Goal: Task Accomplishment & Management: Use online tool/utility

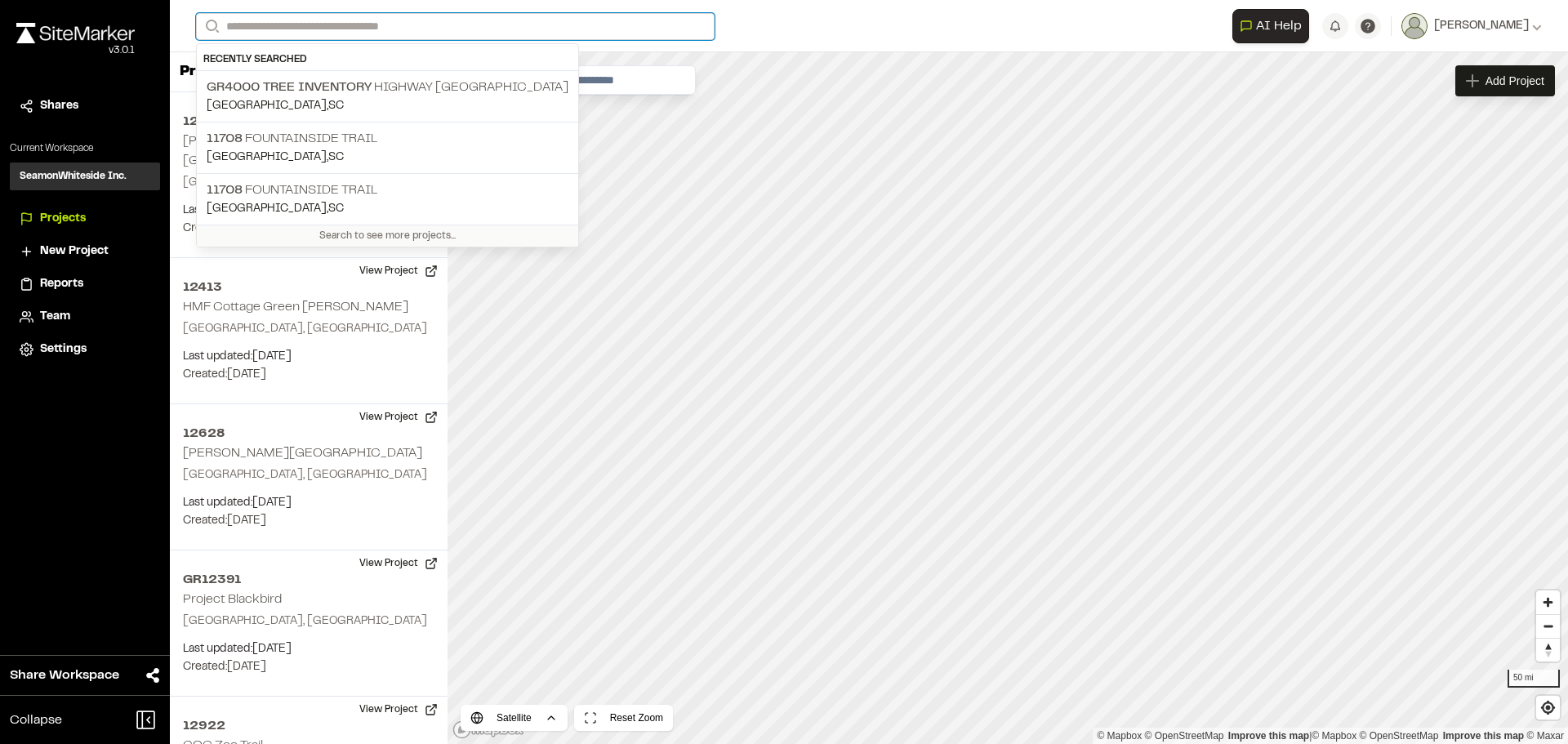
click at [331, 33] on input "Search" at bounding box center [454, 27] width 518 height 27
click at [297, 33] on input "Search" at bounding box center [454, 27] width 518 height 27
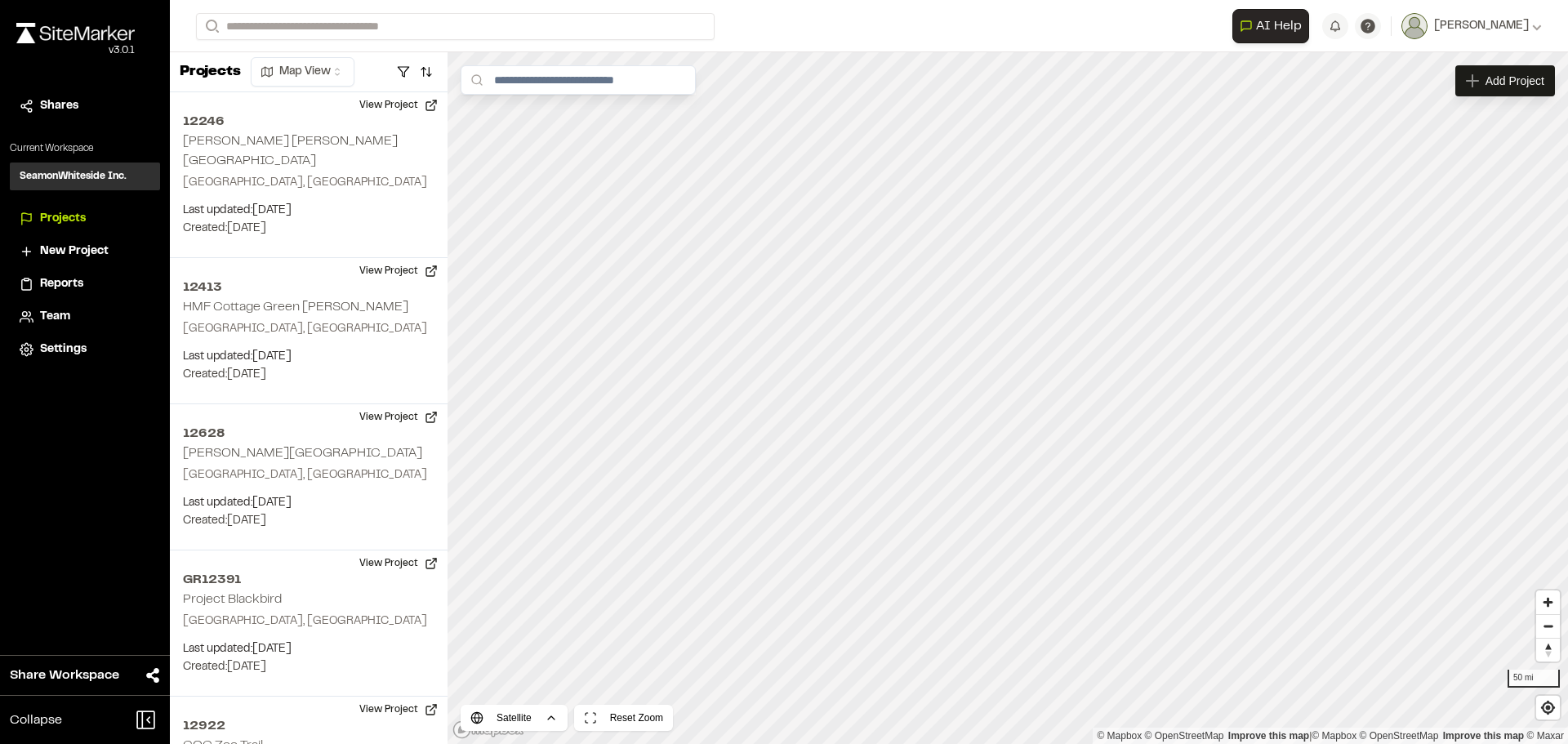
click at [303, 105] on p "Piedmont , SC" at bounding box center [387, 106] width 361 height 18
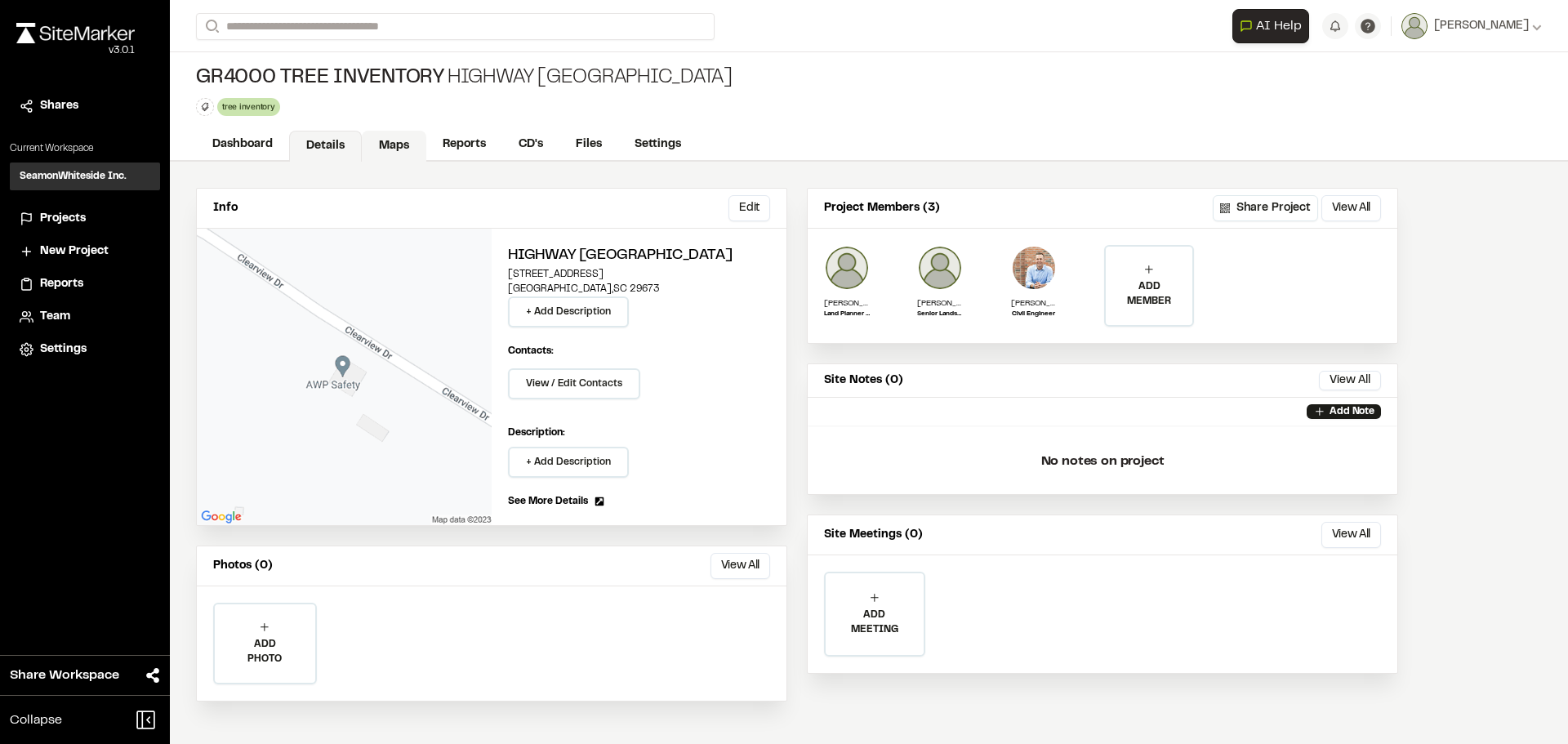
click at [373, 144] on link "Maps" at bounding box center [393, 145] width 65 height 31
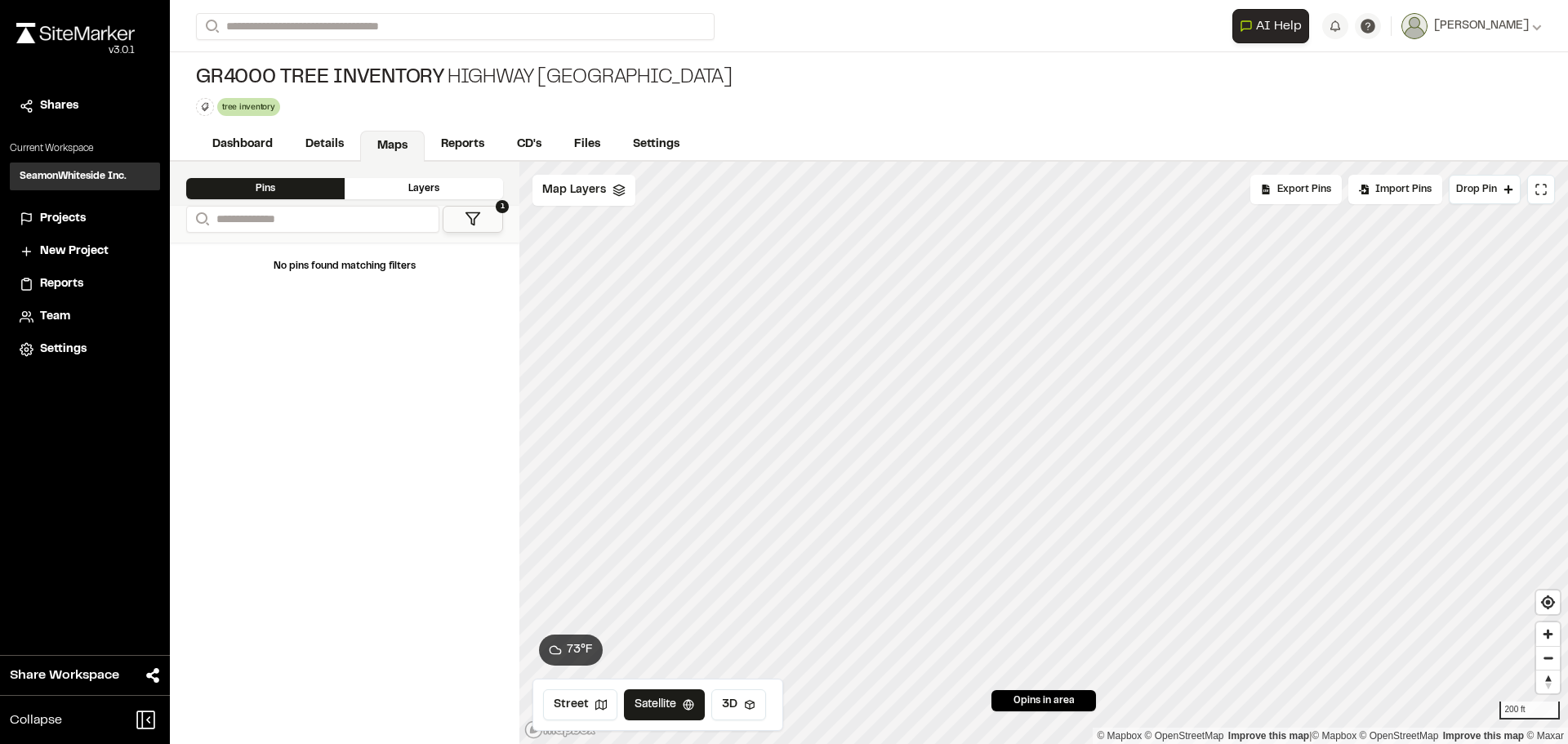
click at [463, 223] on button "1" at bounding box center [473, 219] width 60 height 27
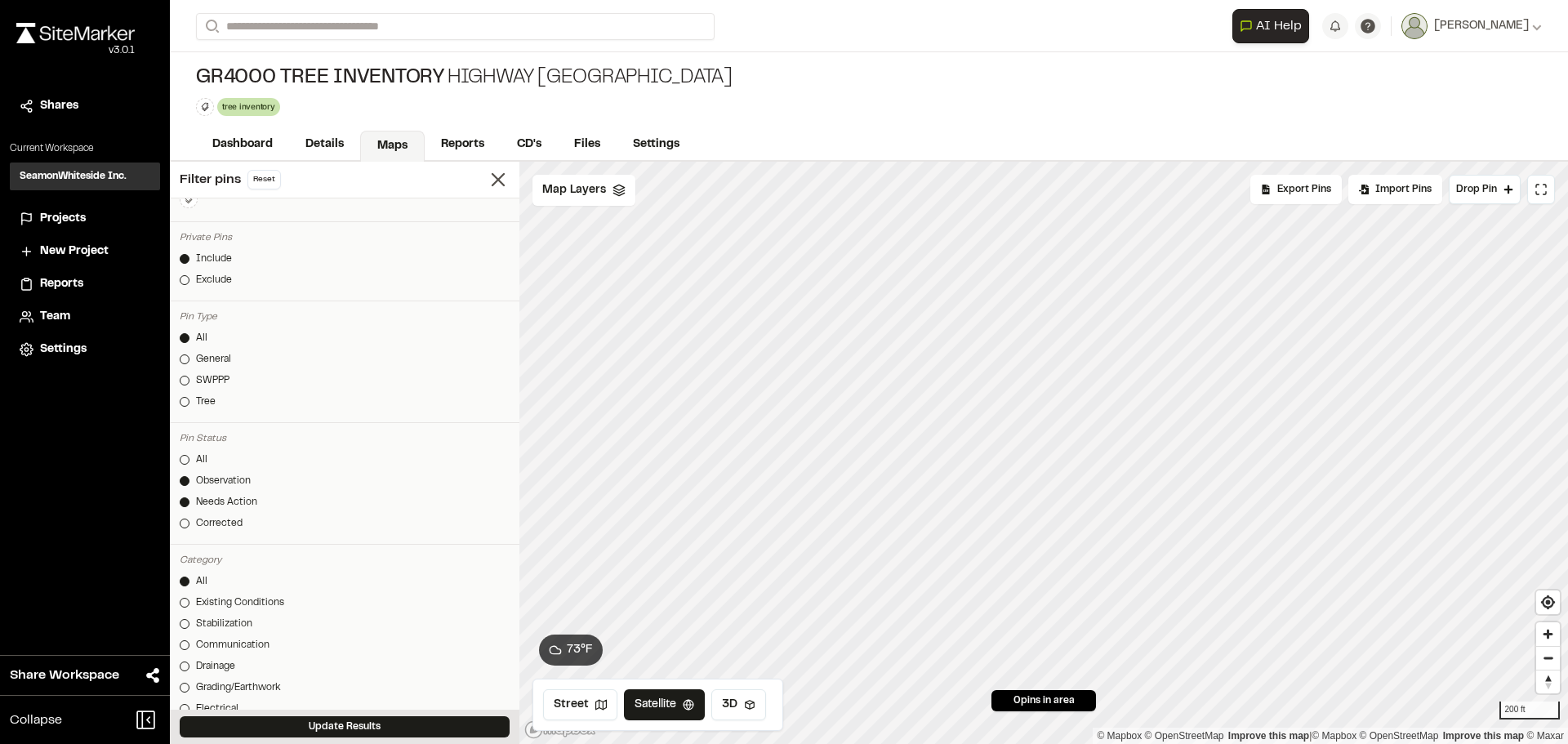
scroll to position [163, 0]
click at [322, 719] on button "Update Results" at bounding box center [345, 726] width 330 height 21
click at [182, 456] on div at bounding box center [184, 455] width 10 height 10
click at [276, 725] on button "Update Results" at bounding box center [345, 726] width 330 height 21
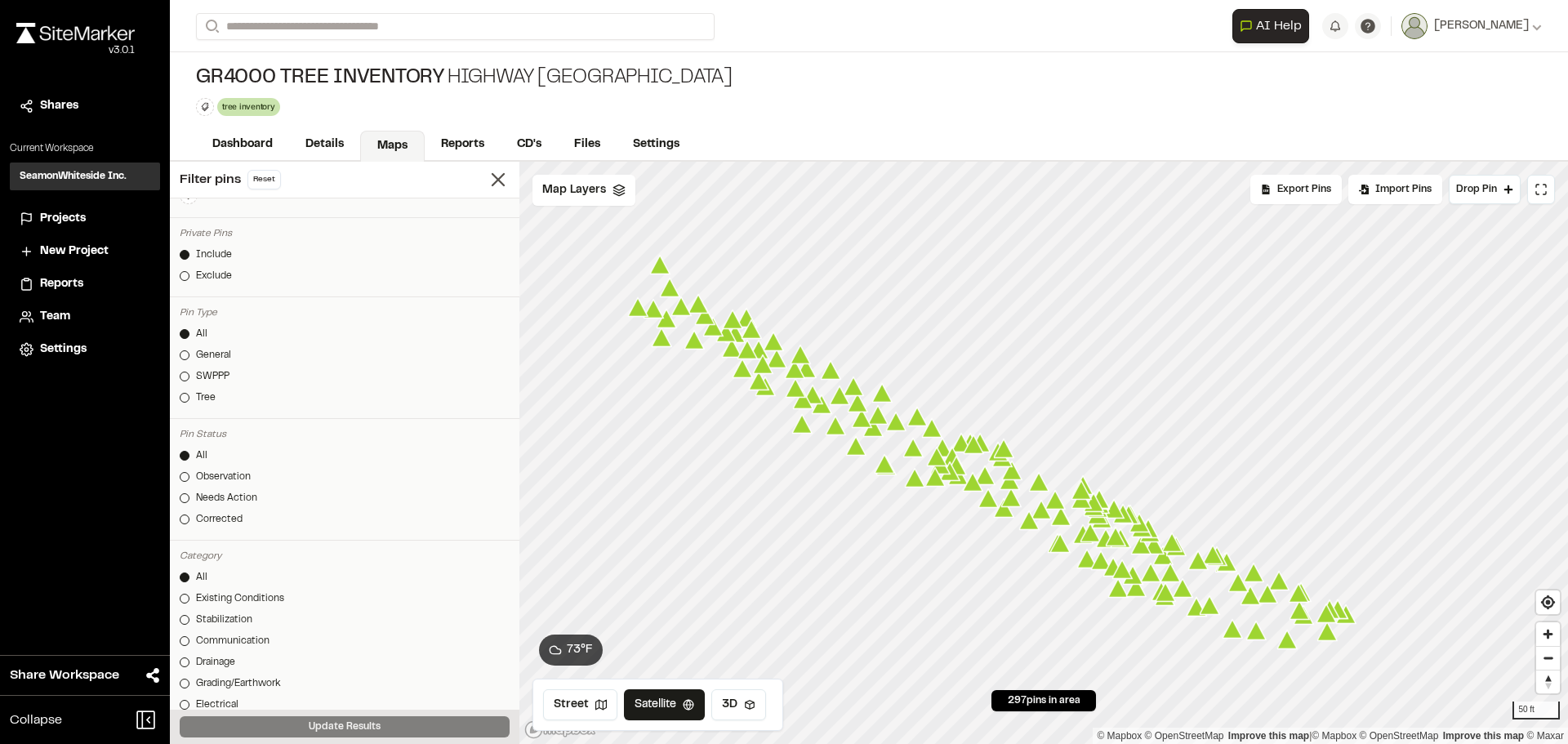
click at [683, 311] on icon "Map marker" at bounding box center [681, 306] width 20 height 19
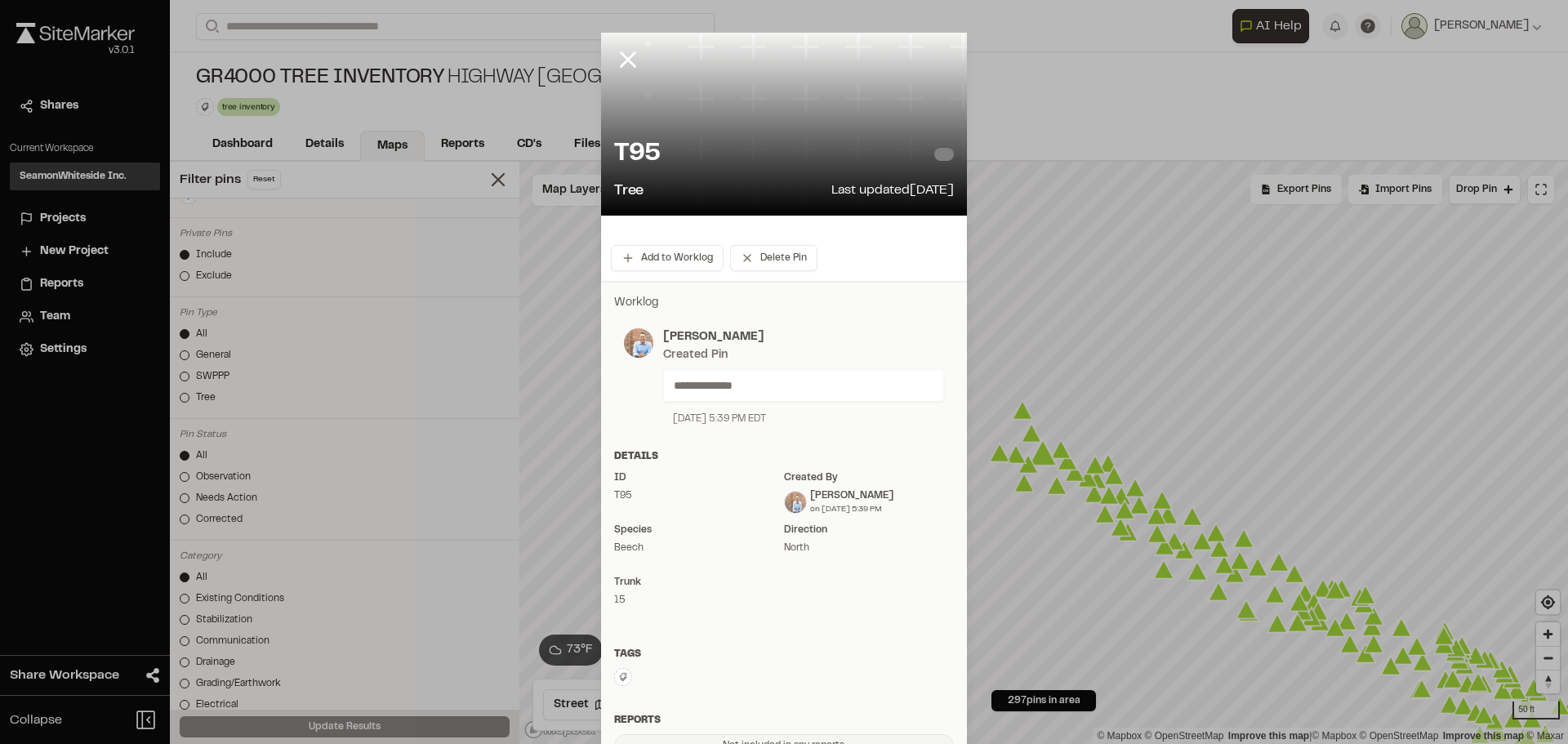
scroll to position [81, 0]
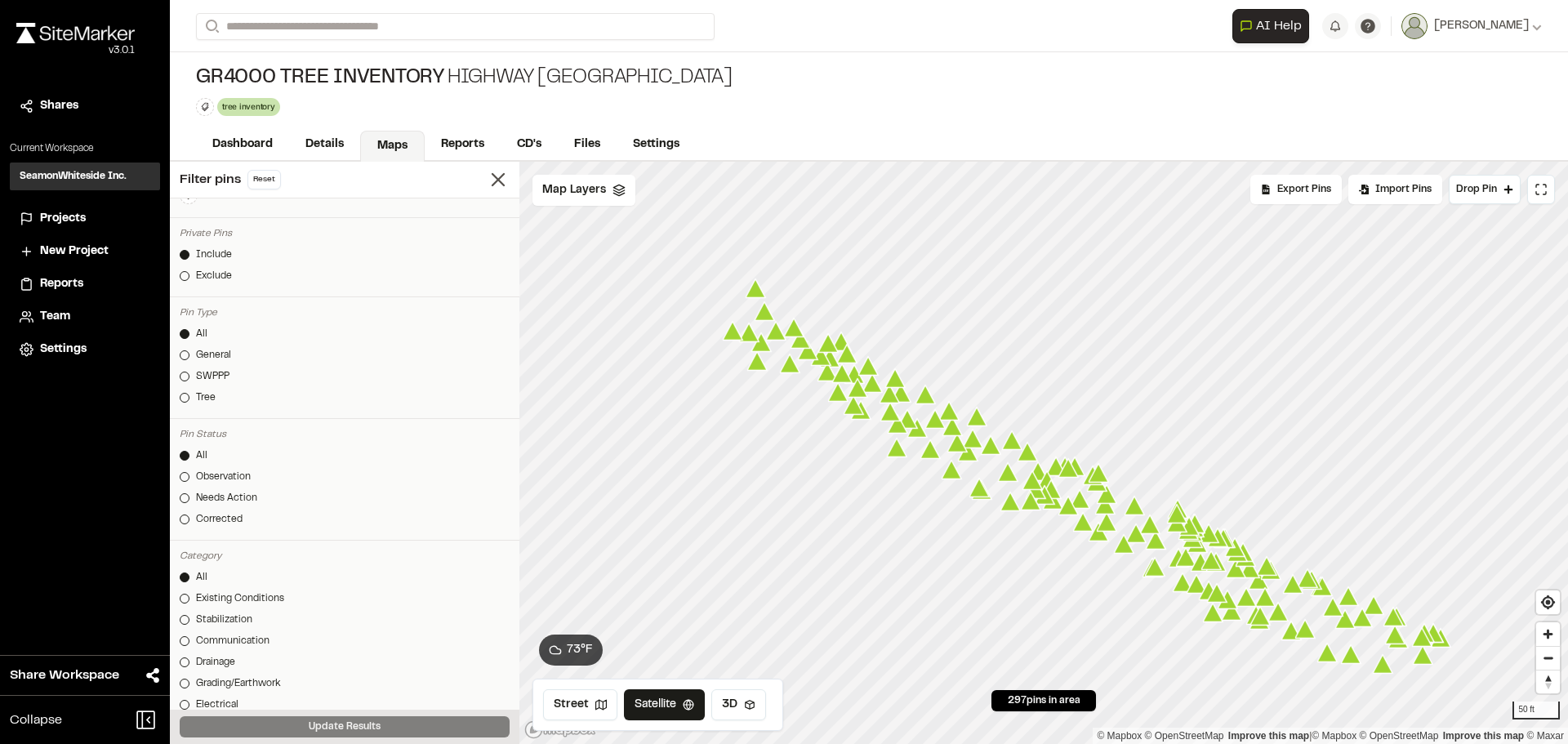
drag, startPoint x: 1222, startPoint y: 601, endPoint x: 956, endPoint y: 479, distance: 292.6
click at [956, 479] on icon "Map marker" at bounding box center [951, 469] width 20 height 19
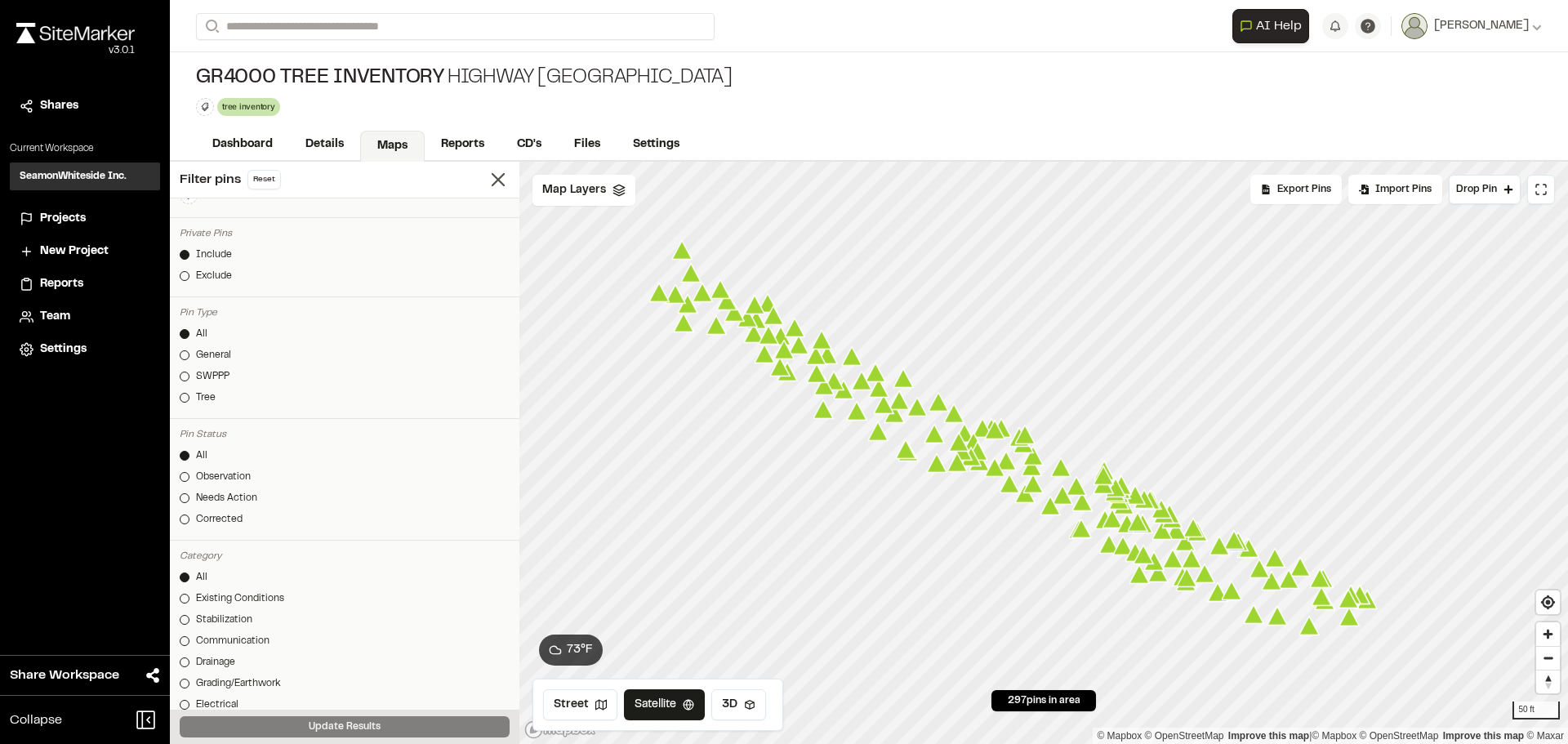
drag, startPoint x: 1160, startPoint y: 562, endPoint x: 1088, endPoint y: 524, distance: 81.4
click at [1088, 524] on icon "Map marker" at bounding box center [1082, 529] width 21 height 21
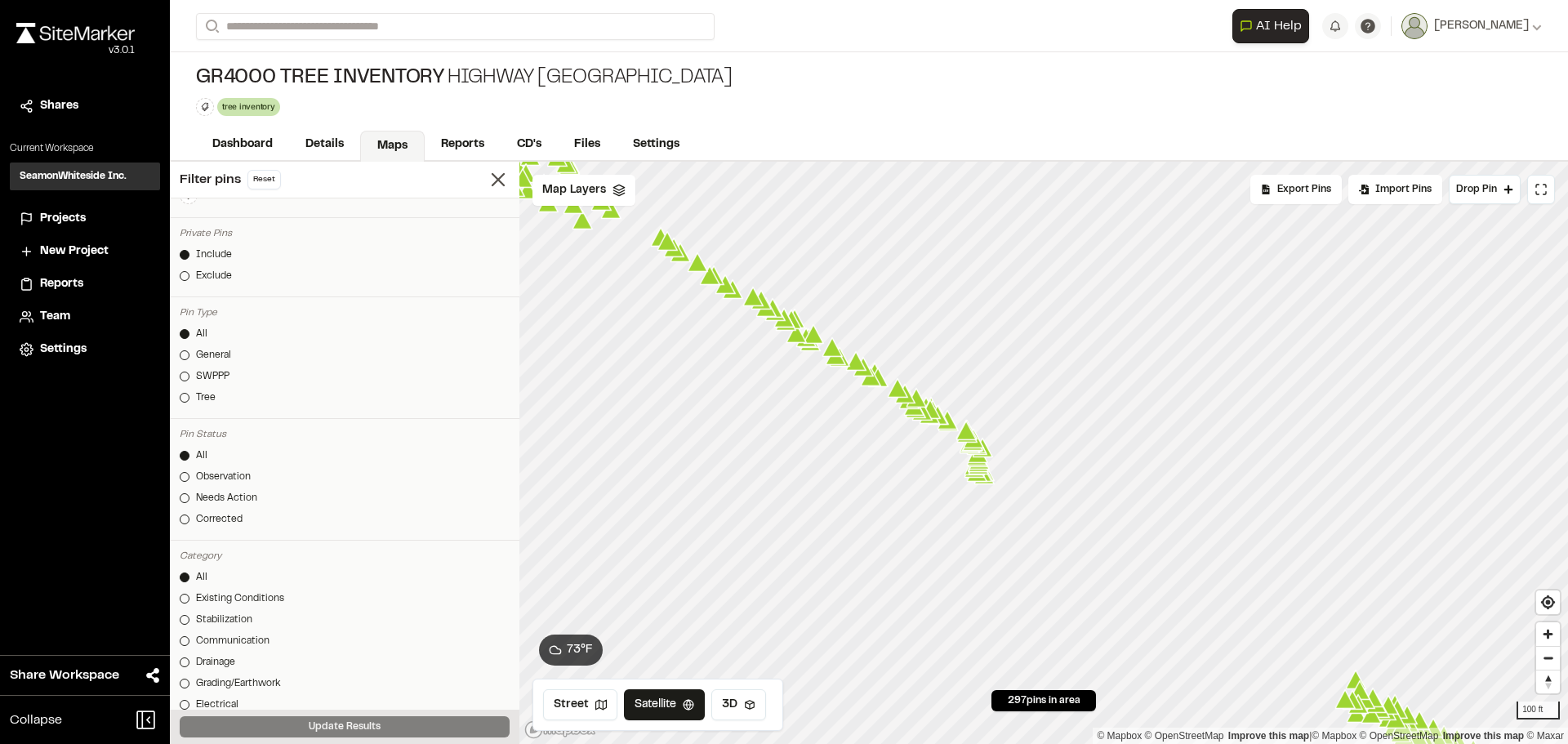
drag, startPoint x: 736, startPoint y: 274, endPoint x: 979, endPoint y: 430, distance: 288.8
click at [979, 430] on icon "Map marker" at bounding box center [974, 439] width 21 height 21
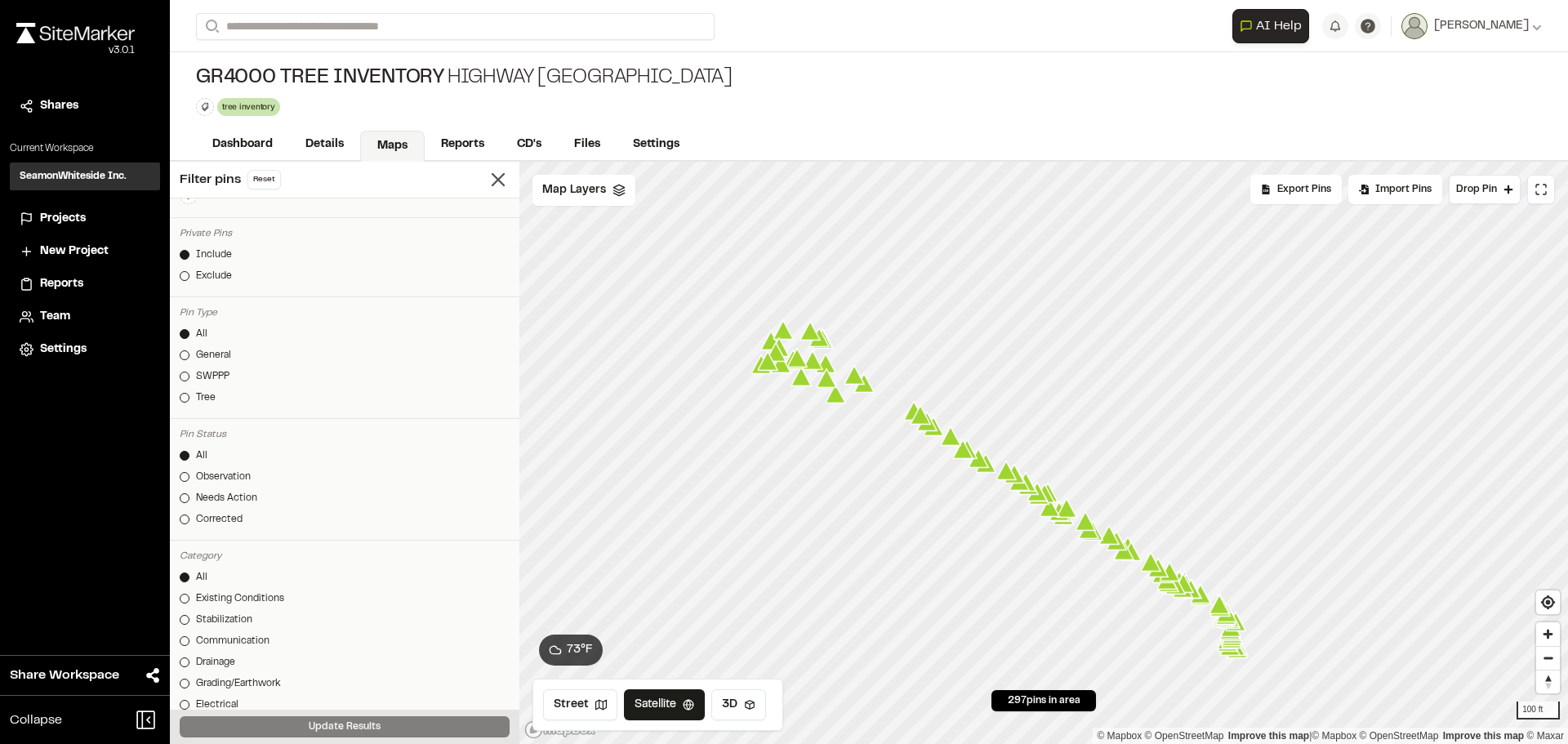
drag, startPoint x: 800, startPoint y: 318, endPoint x: 1053, endPoint y: 492, distance: 307.1
click at [1053, 492] on icon "Map marker" at bounding box center [1045, 494] width 21 height 21
drag, startPoint x: 1052, startPoint y: 492, endPoint x: 815, endPoint y: 279, distance: 318.7
click at [1035, 484] on icon "Map marker" at bounding box center [1045, 494] width 21 height 21
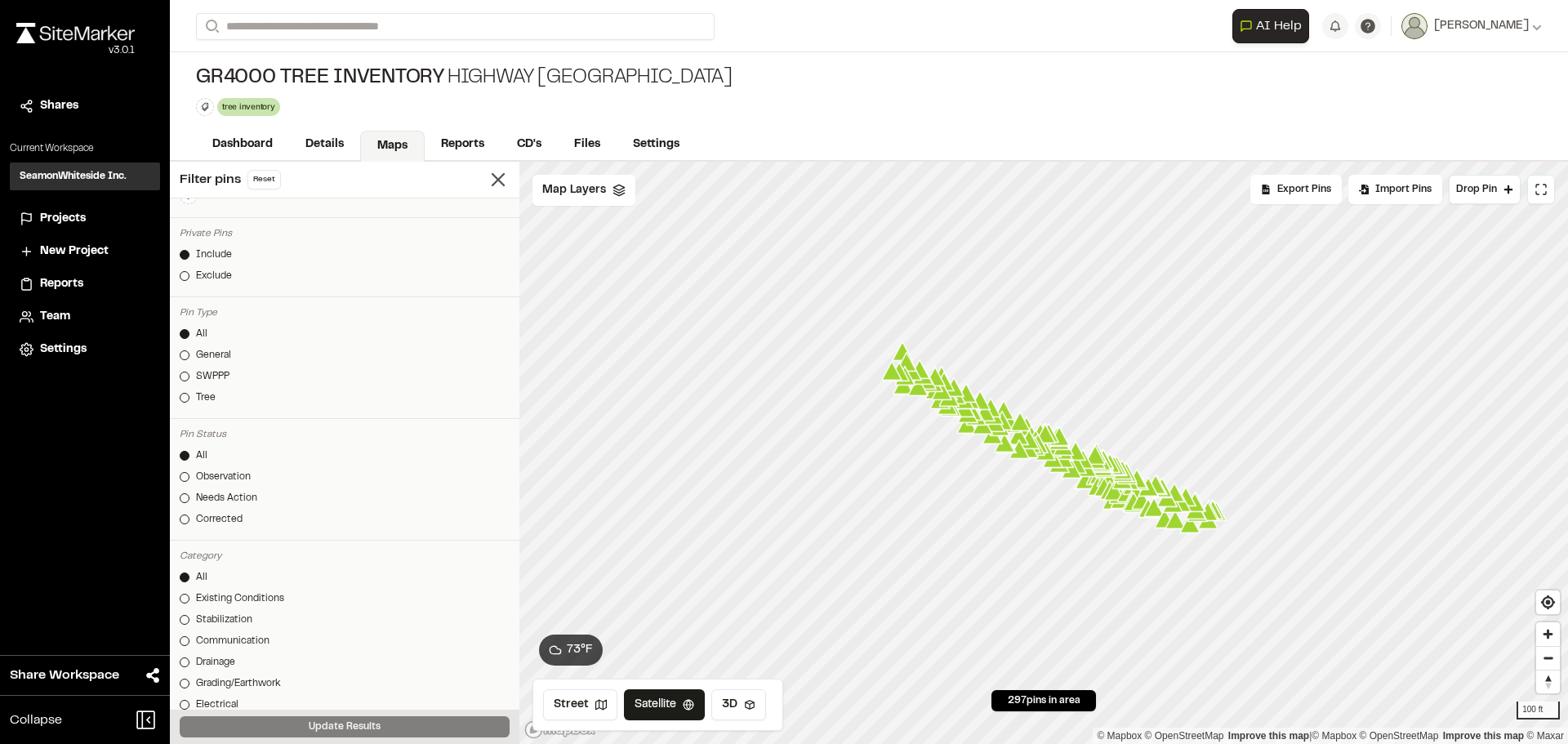
click at [901, 367] on icon "Map marker" at bounding box center [892, 371] width 21 height 21
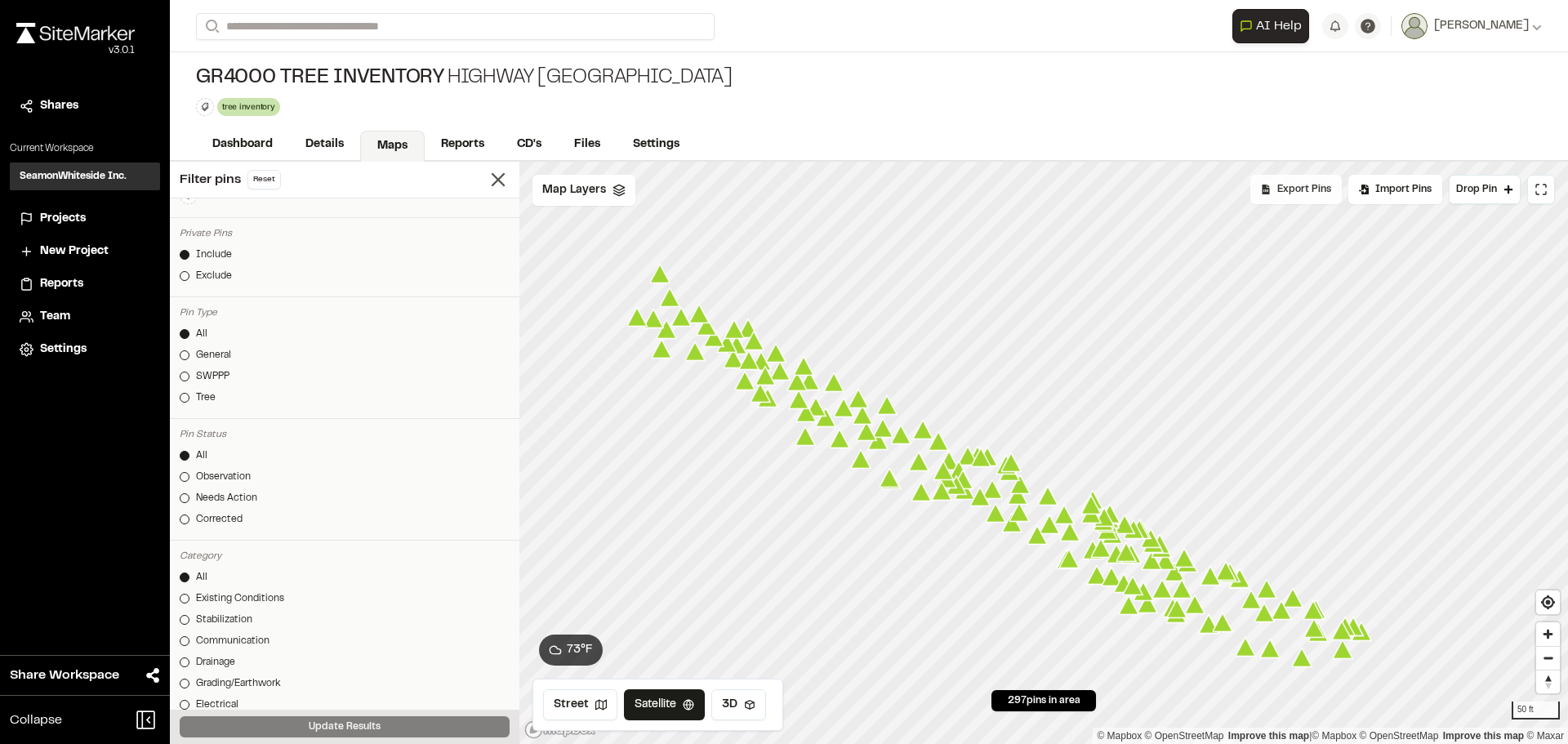
click at [1321, 184] on span "Export Pins" at bounding box center [1304, 190] width 54 height 15
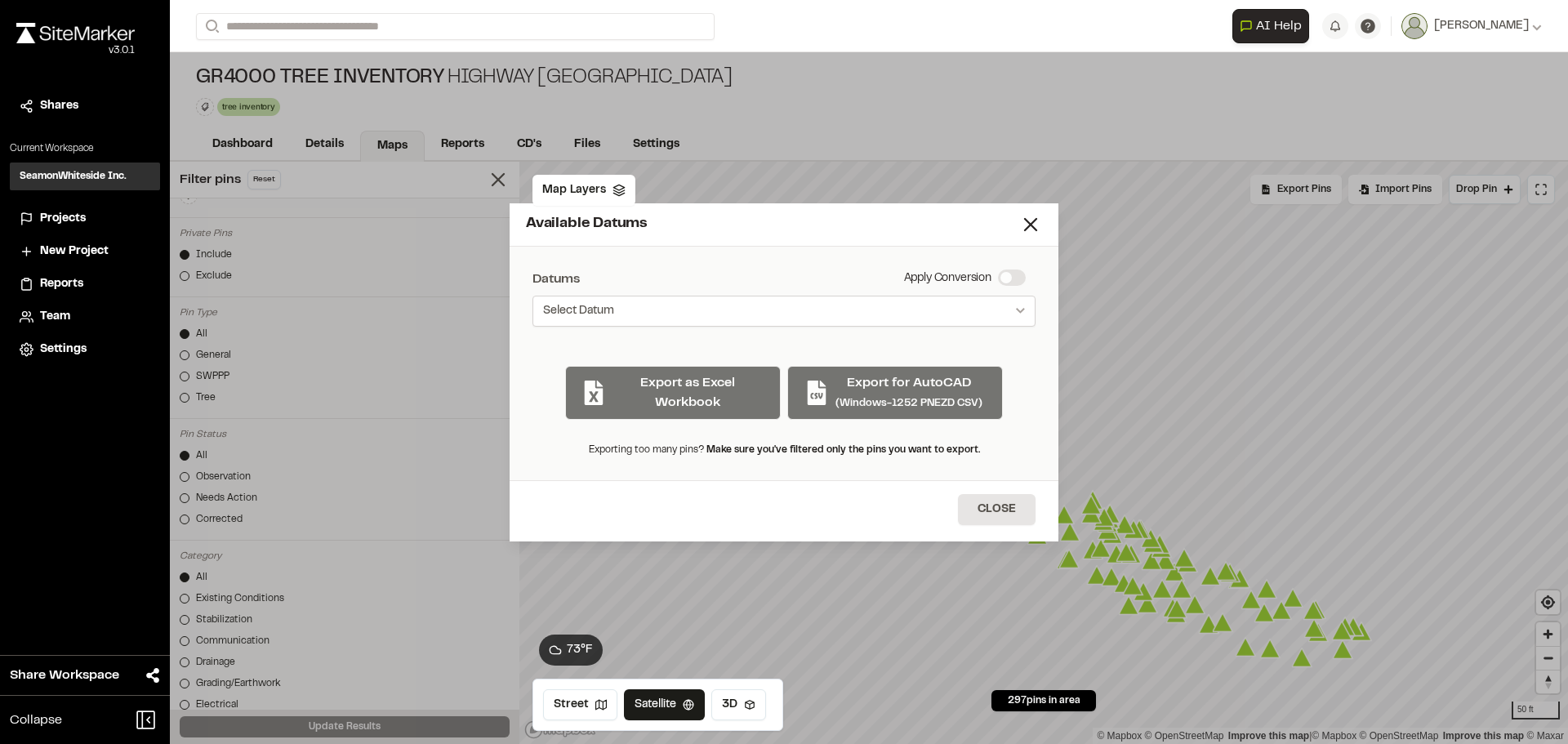
click at [878, 296] on button "Select Datum" at bounding box center [784, 311] width 503 height 31
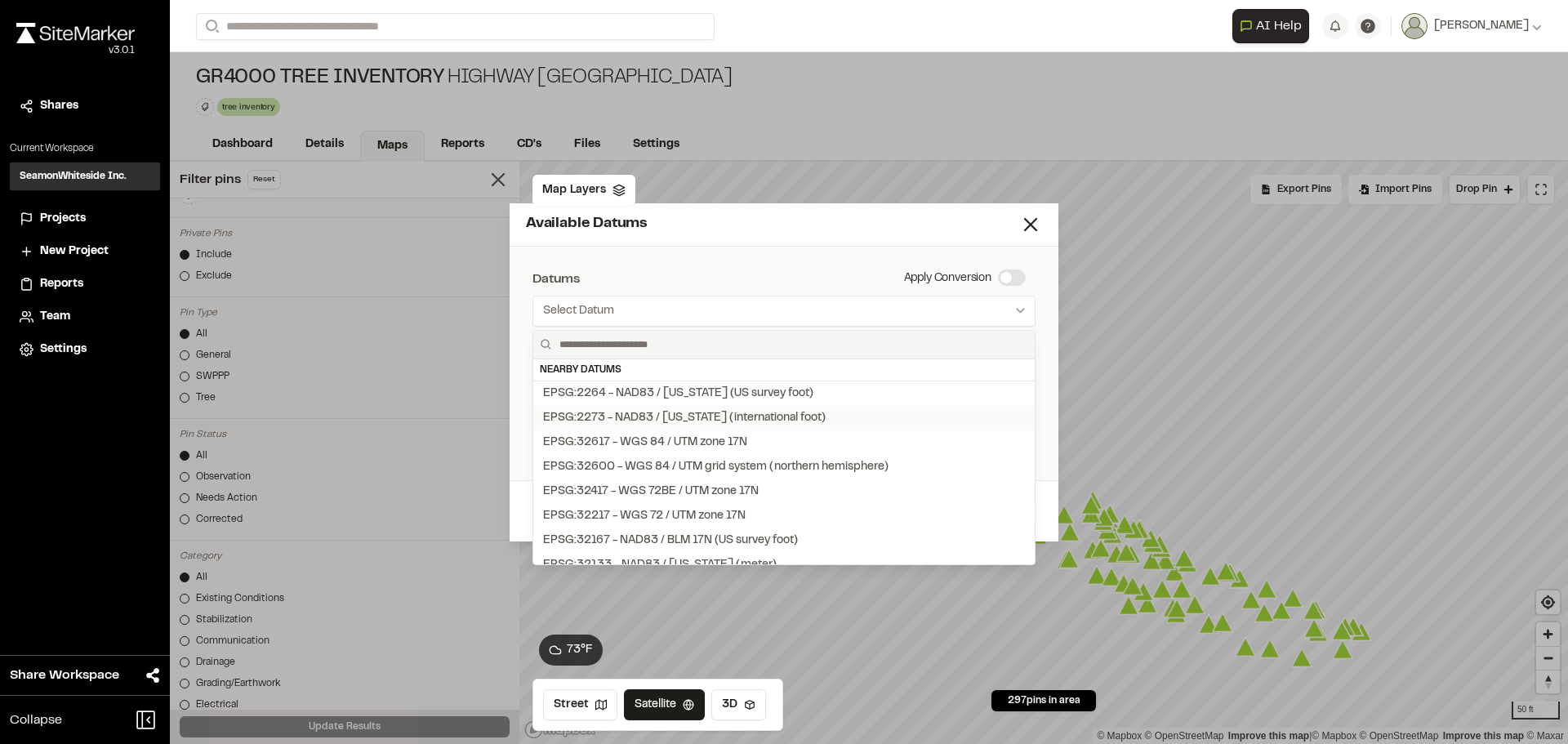
click at [657, 414] on div "EPSG:2273 - NAD83 / [US_STATE] (international foot)" at bounding box center [684, 418] width 283 height 18
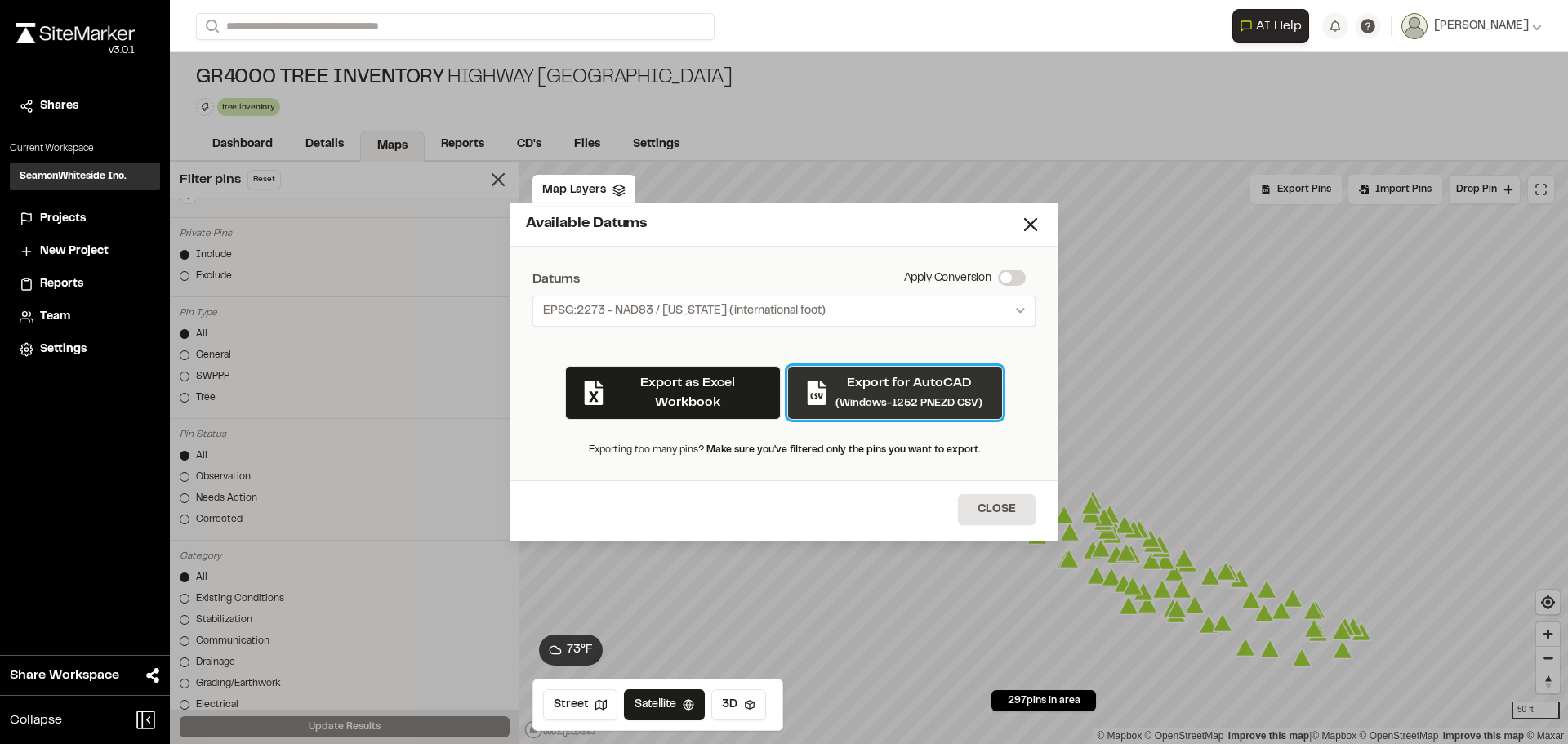
click at [864, 382] on p "Export for AutoCAD" at bounding box center [909, 383] width 147 height 19
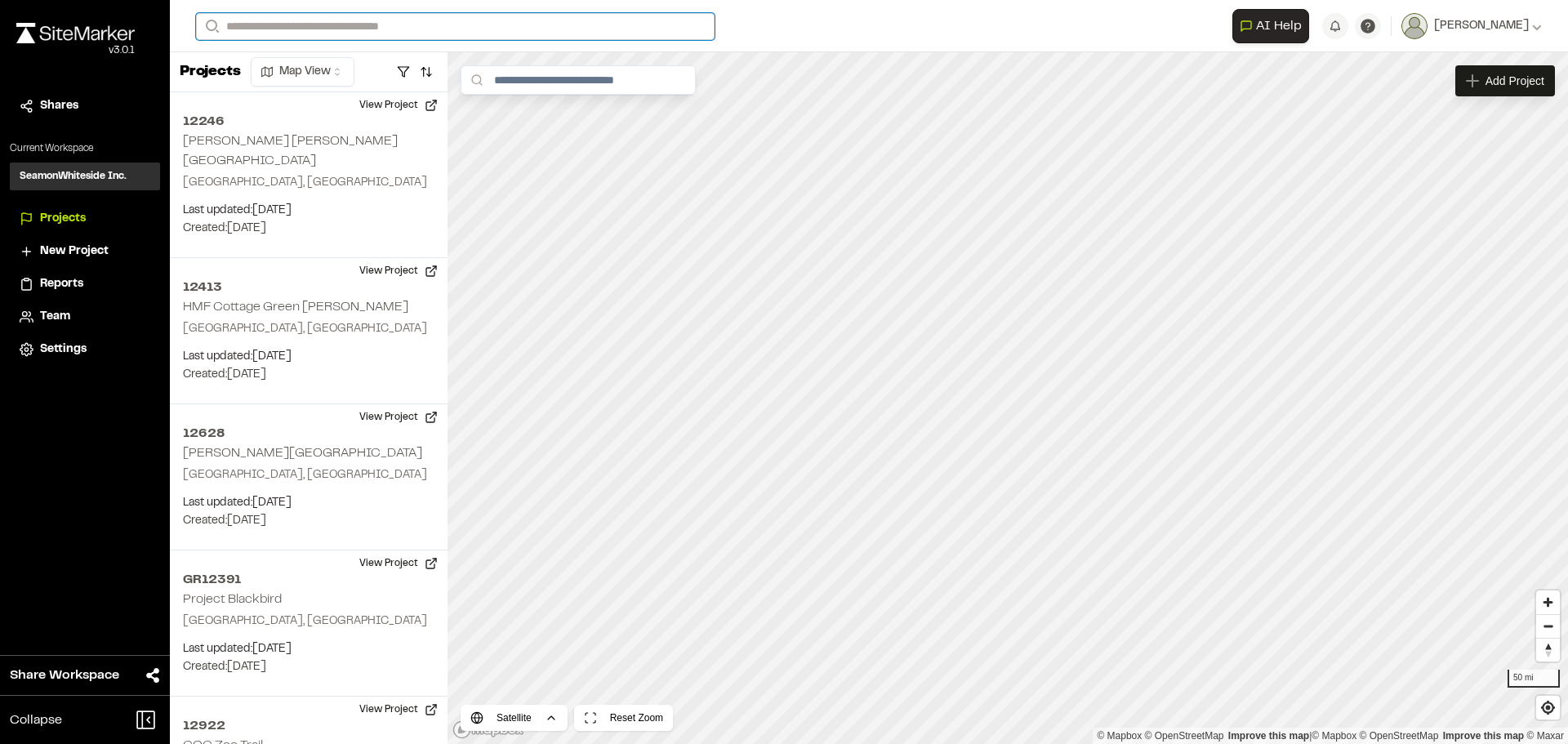
click at [276, 16] on input "Search" at bounding box center [454, 27] width 518 height 27
type input "*********"
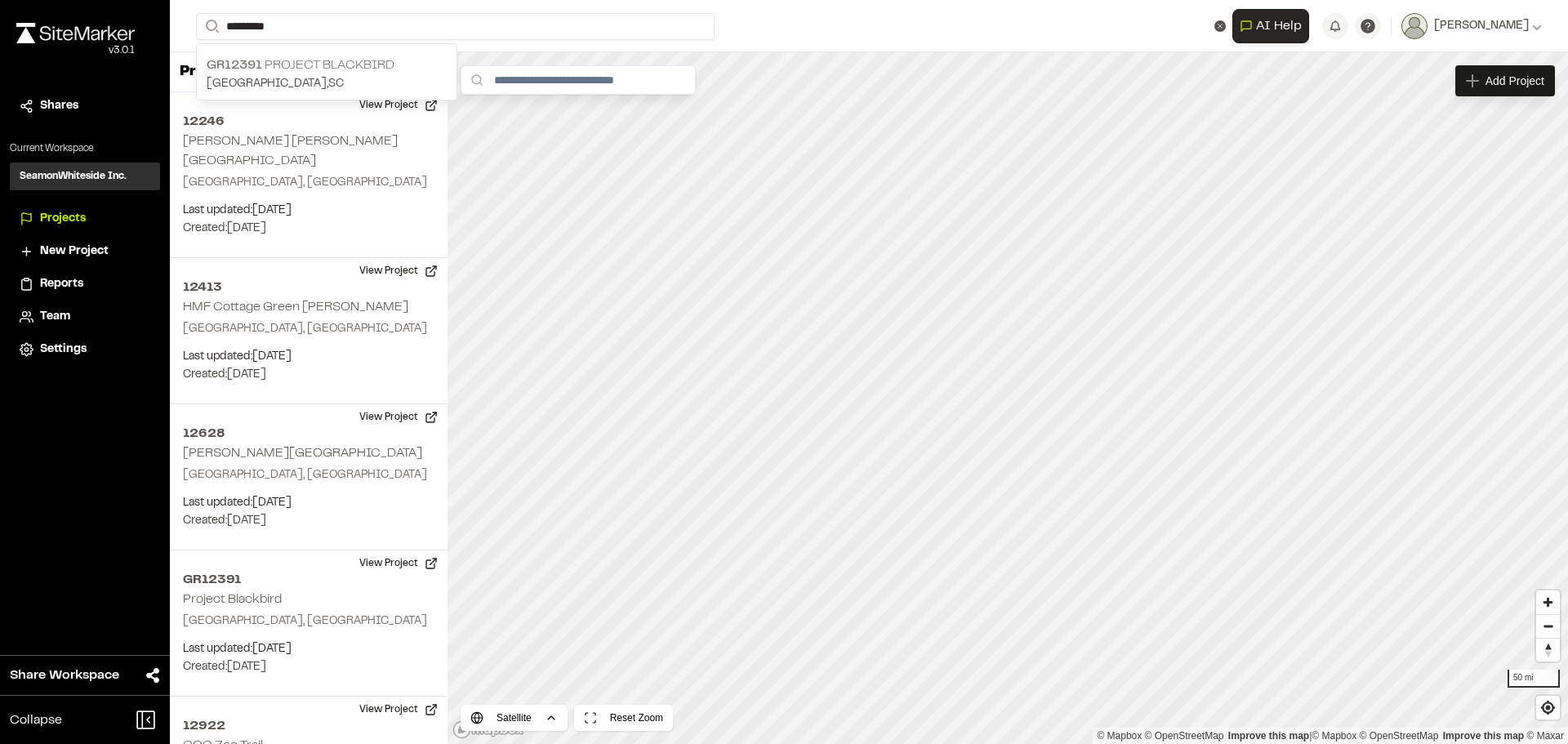
click at [278, 77] on p "[GEOGRAPHIC_DATA] , [GEOGRAPHIC_DATA]" at bounding box center [326, 84] width 240 height 18
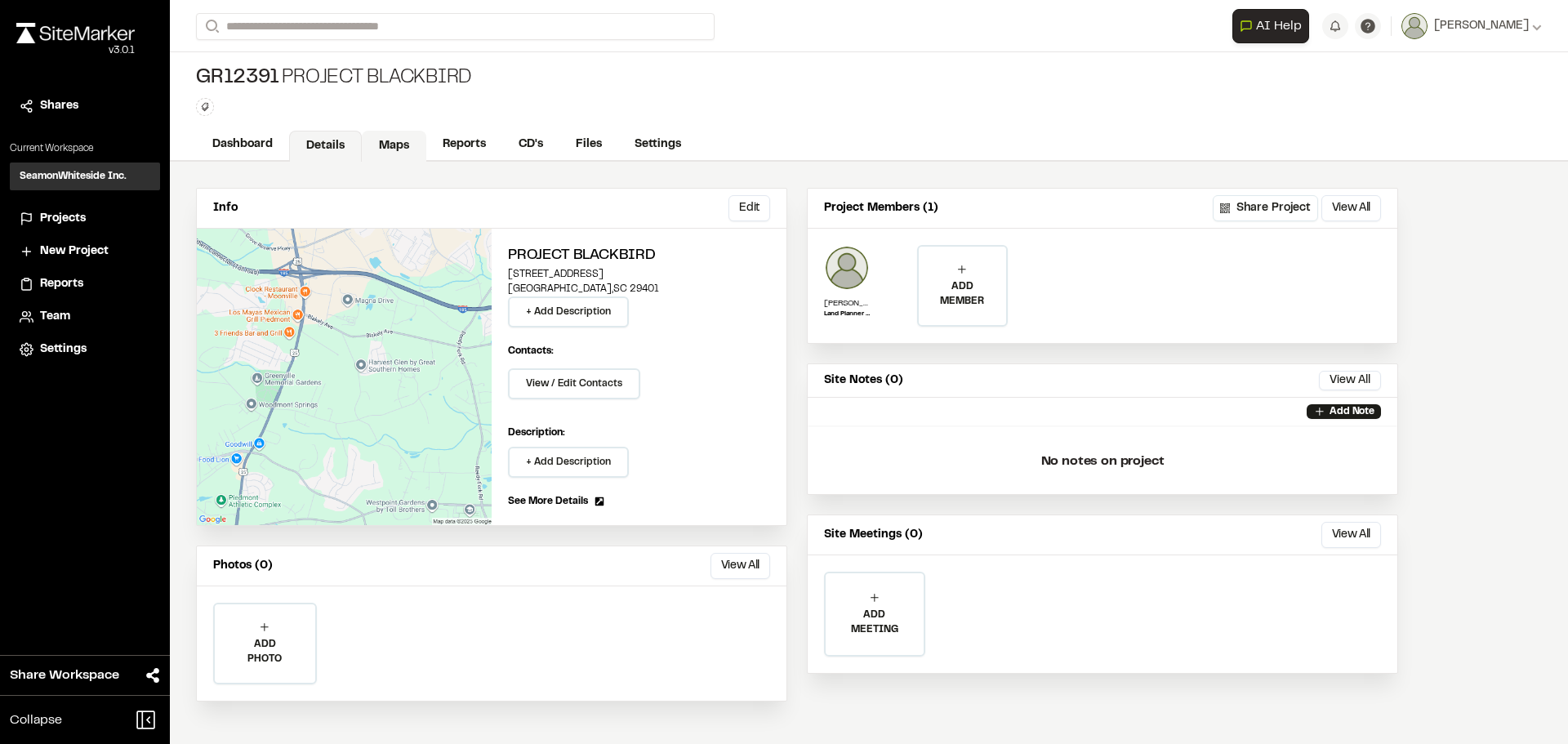
click at [383, 141] on link "Maps" at bounding box center [393, 145] width 65 height 31
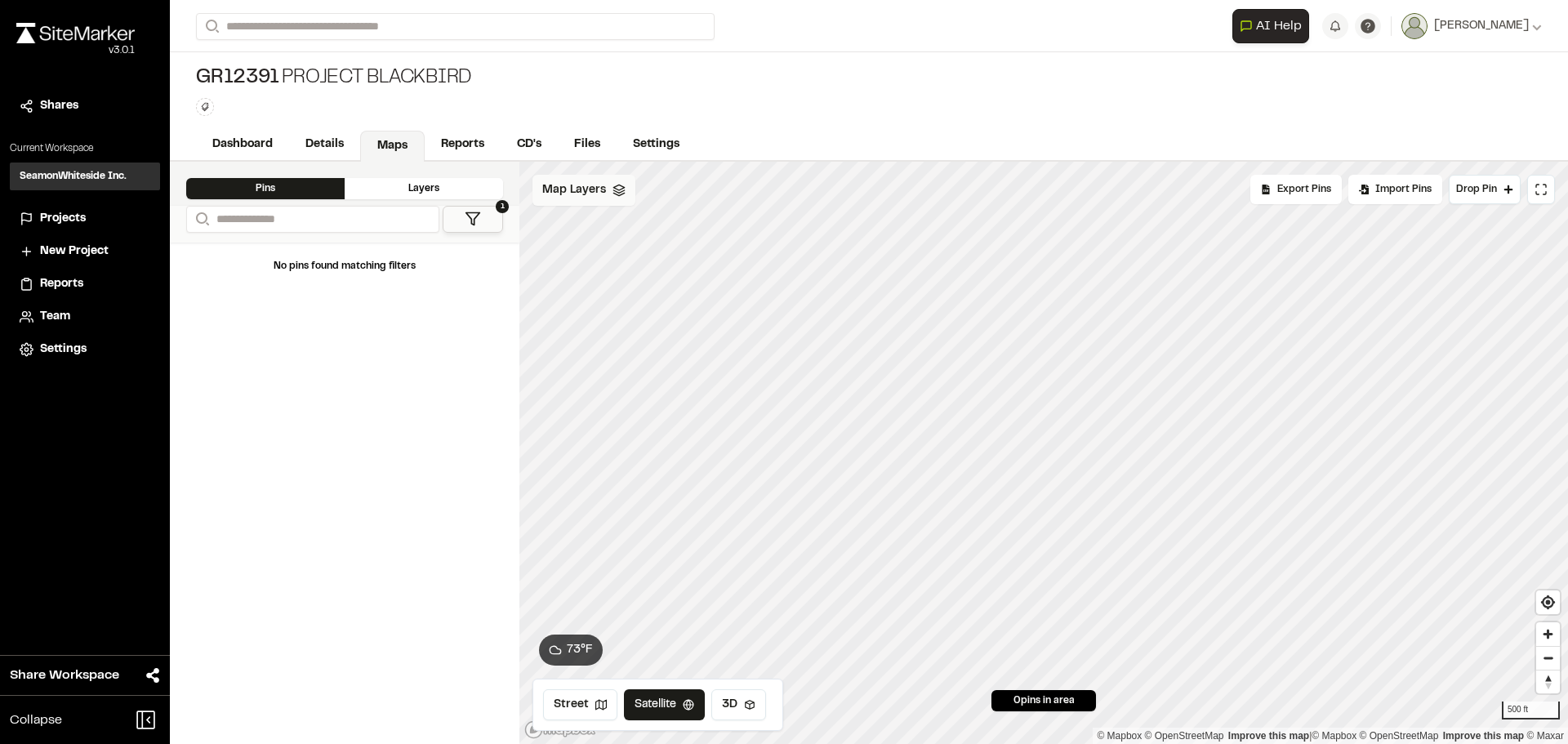
click at [607, 198] on div "Map Layers" at bounding box center [584, 190] width 103 height 31
click at [477, 208] on button "1" at bounding box center [473, 219] width 60 height 27
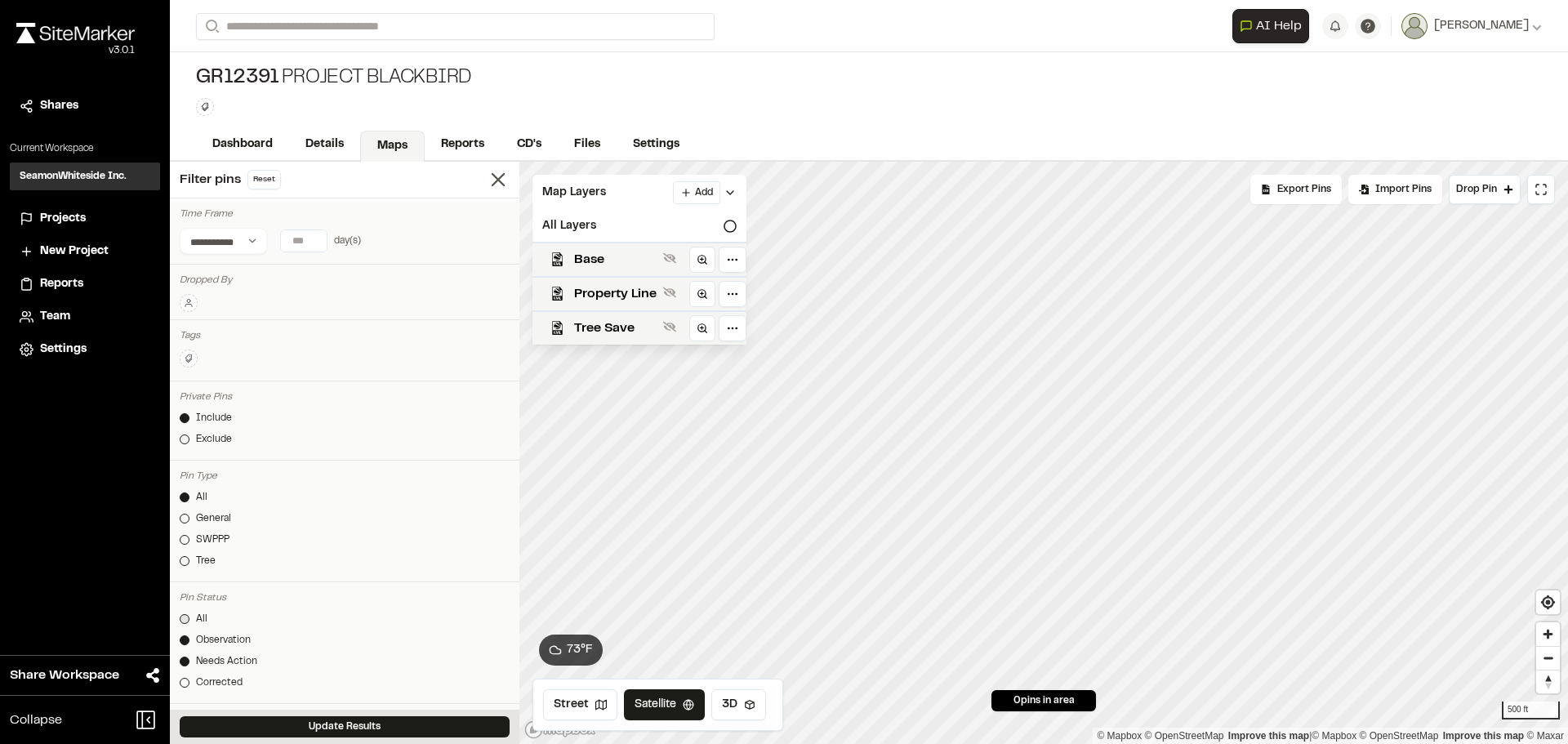
click at [185, 615] on div at bounding box center [184, 618] width 10 height 10
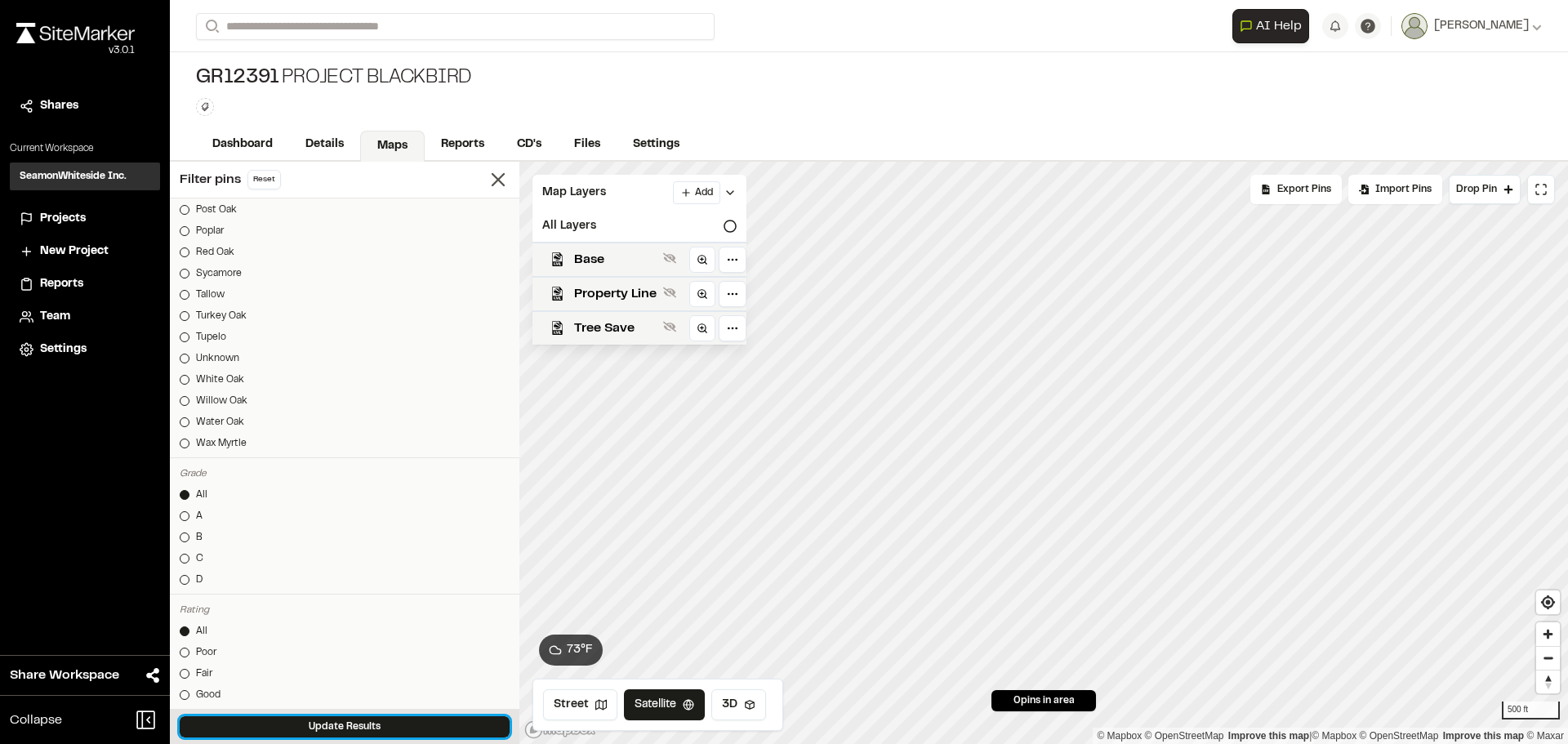
click at [260, 729] on button "Update Results" at bounding box center [345, 726] width 330 height 21
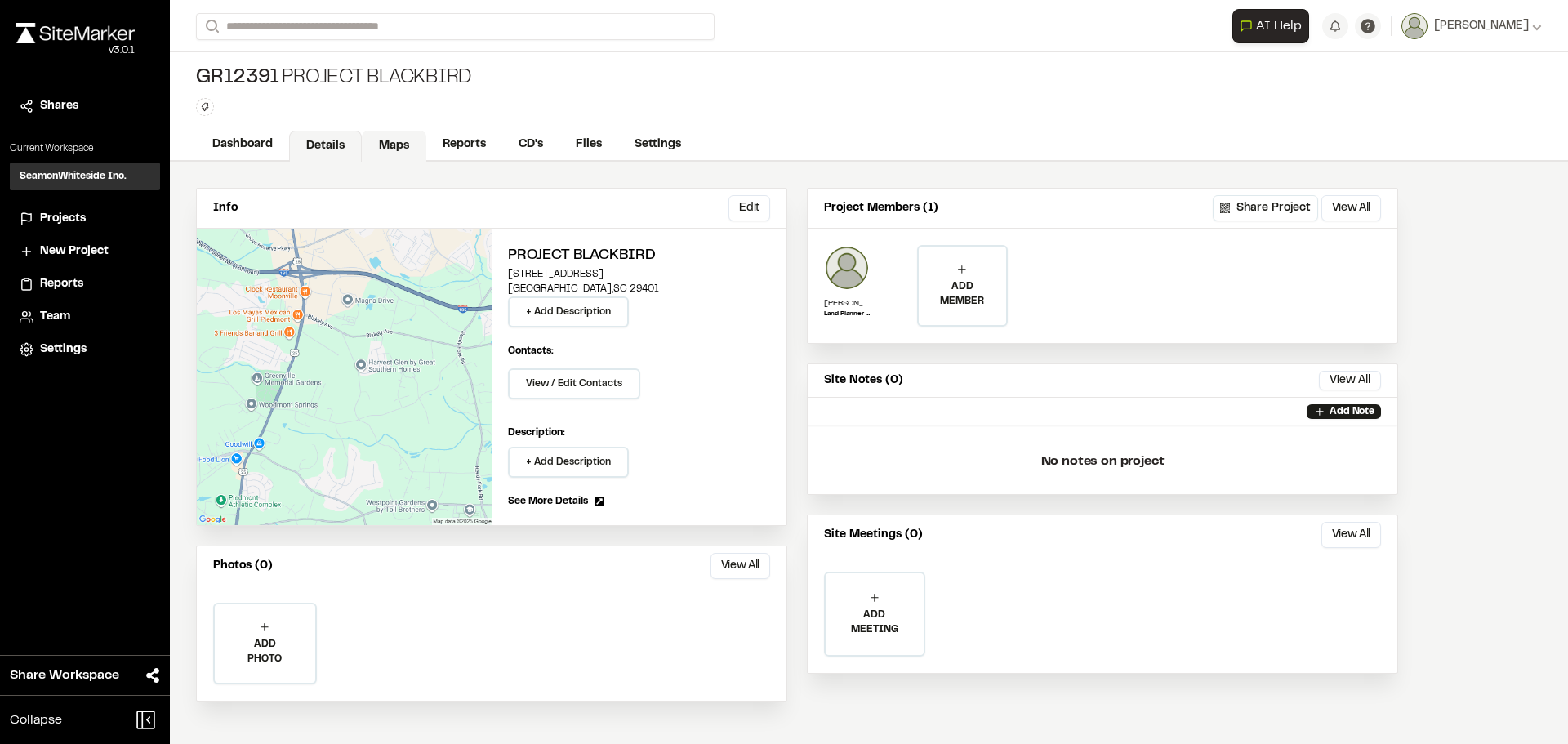
click at [386, 150] on link "Maps" at bounding box center [393, 145] width 65 height 31
